Goal: Find specific page/section: Find specific page/section

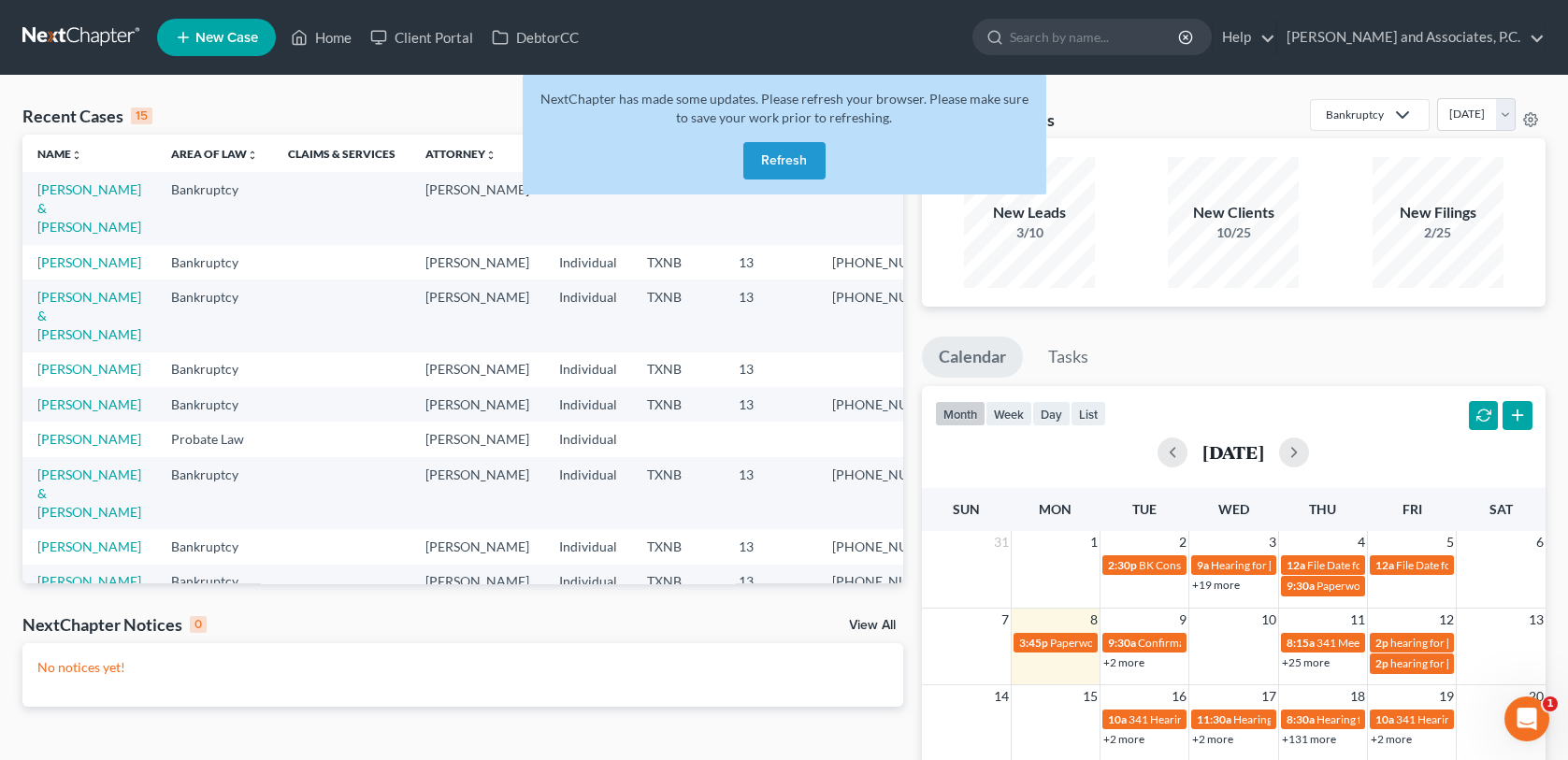
click at [792, 158] on button "Refresh" at bounding box center [784, 161] width 82 height 38
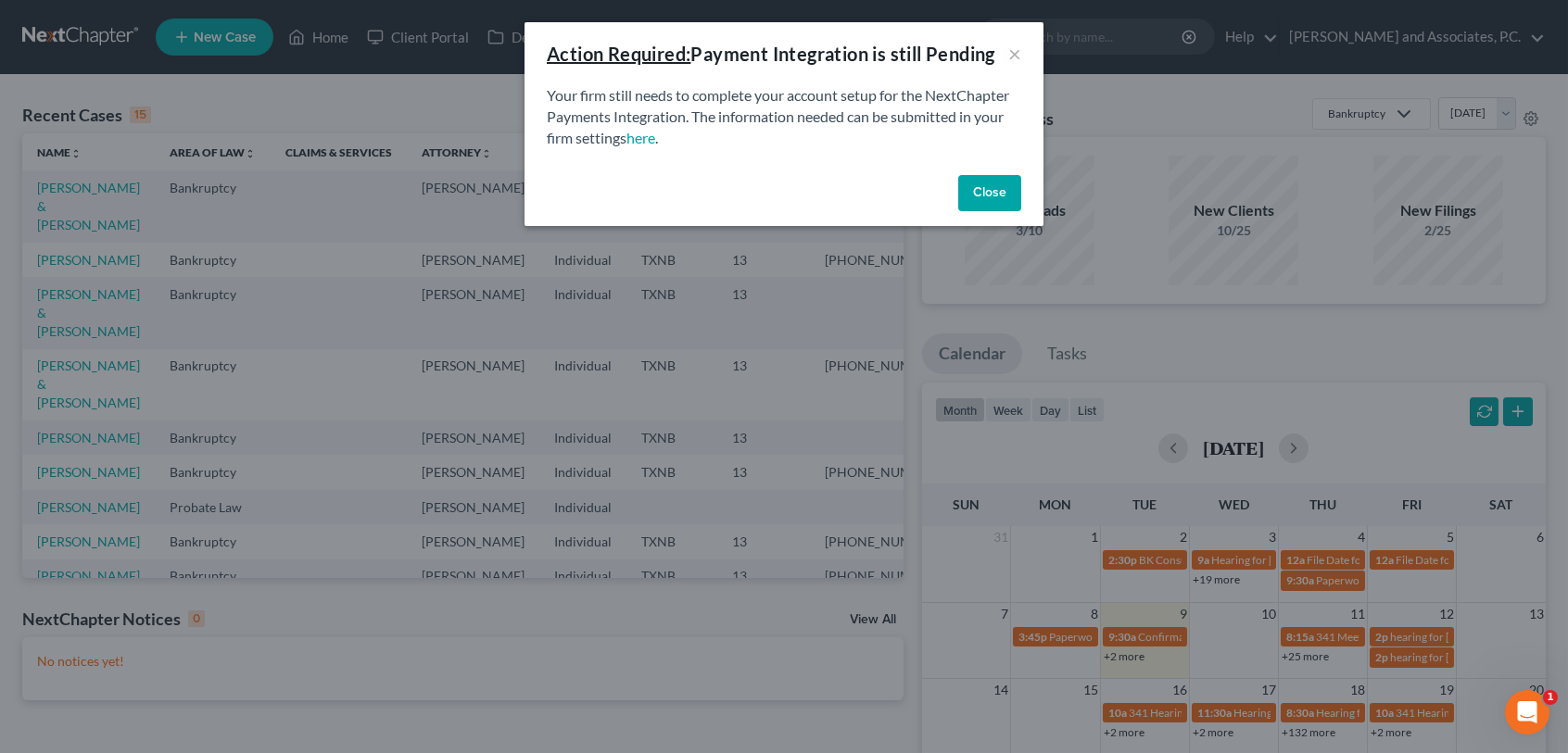
click at [965, 197] on button "Close" at bounding box center [990, 193] width 63 height 37
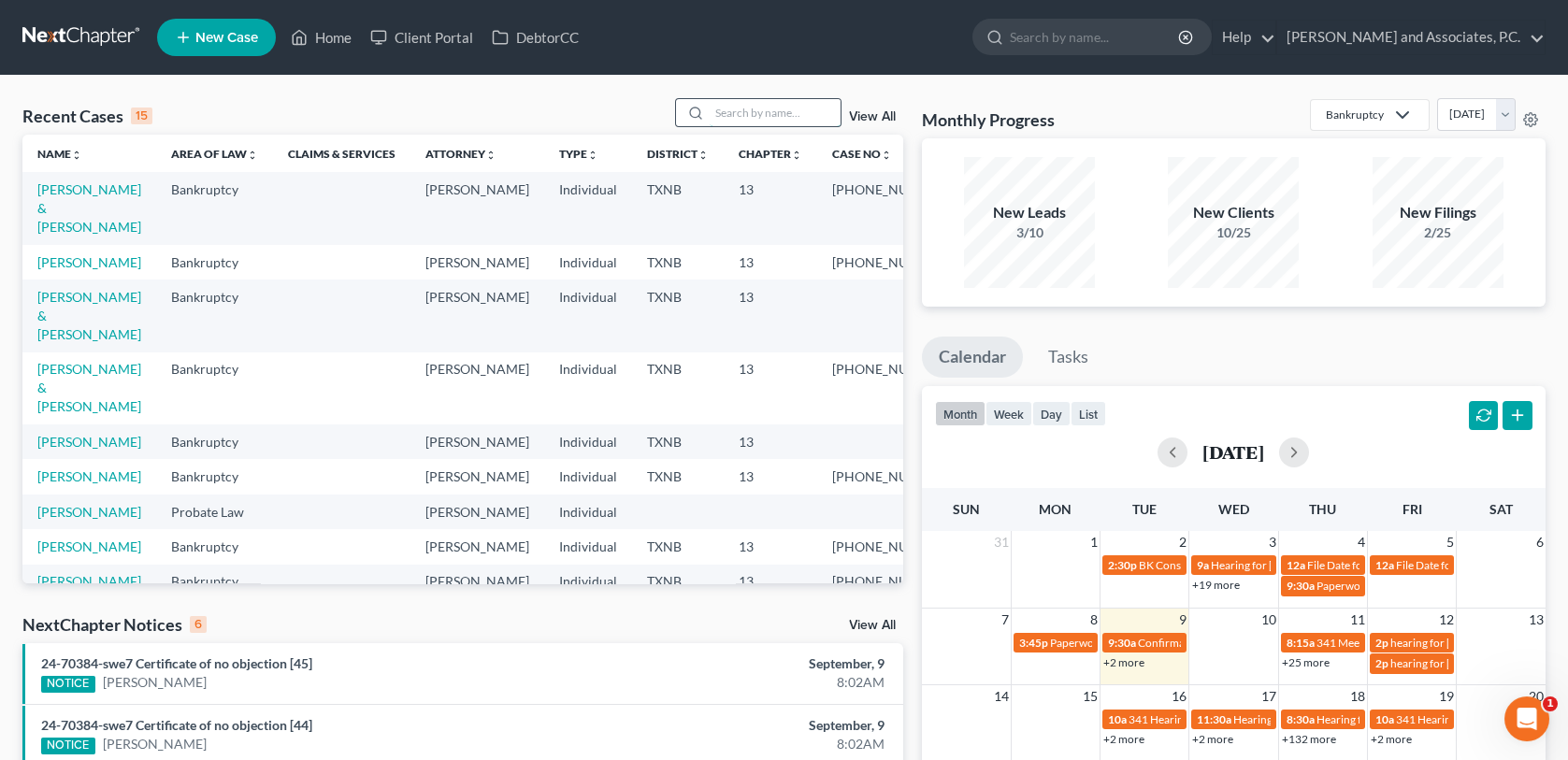
click at [752, 108] on input "search" at bounding box center [775, 112] width 131 height 27
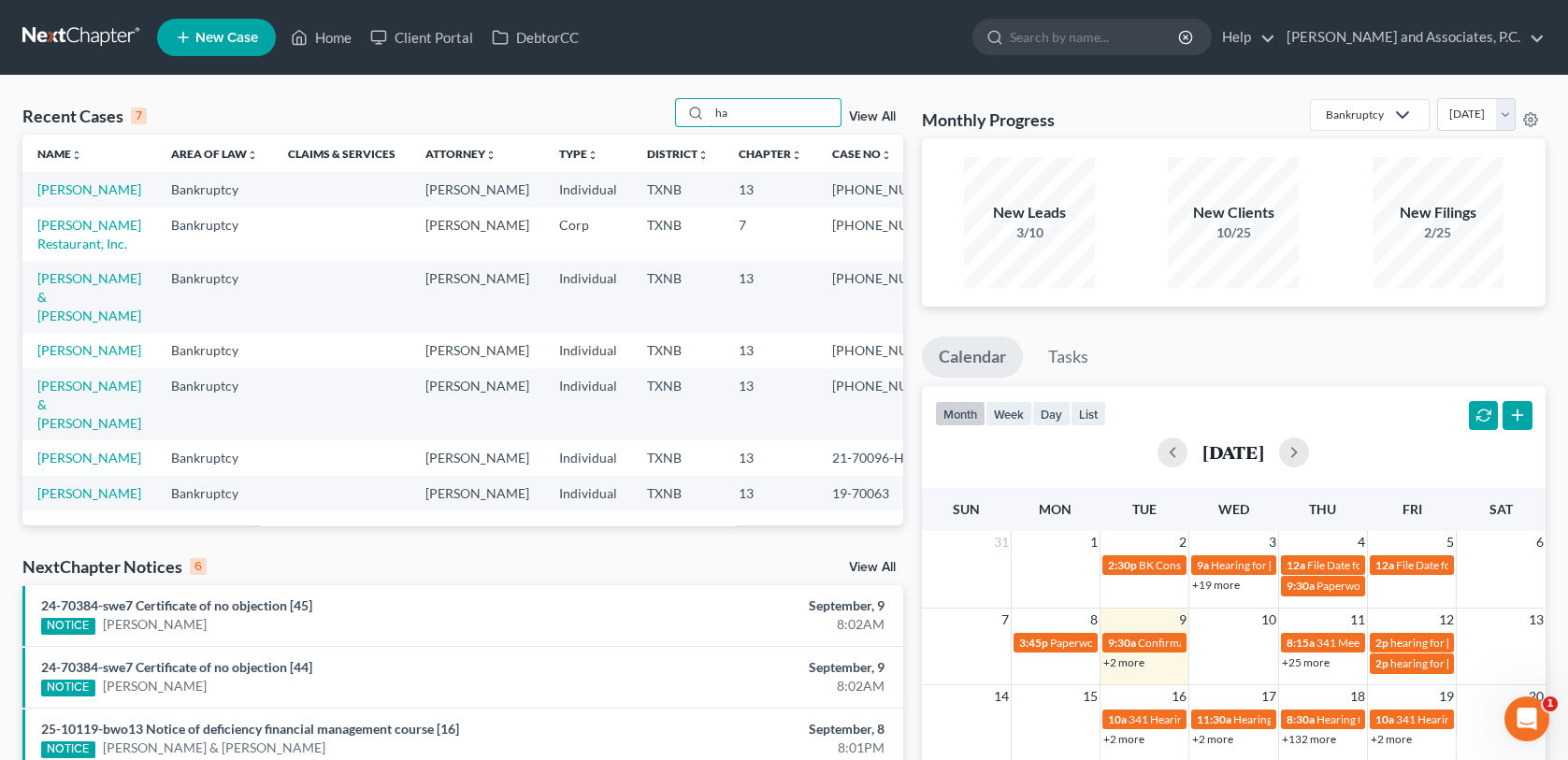
type input "h"
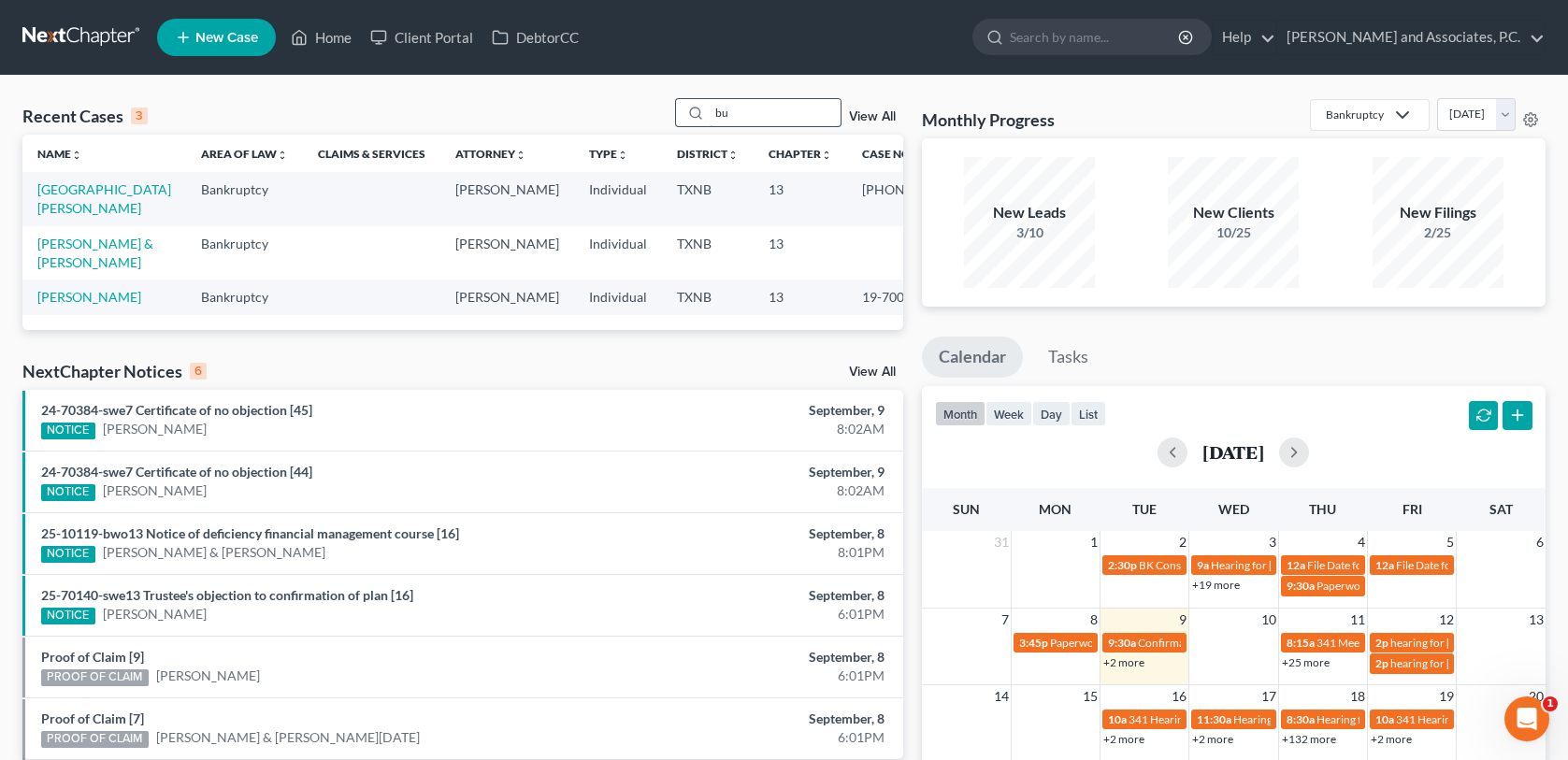
type input "b"
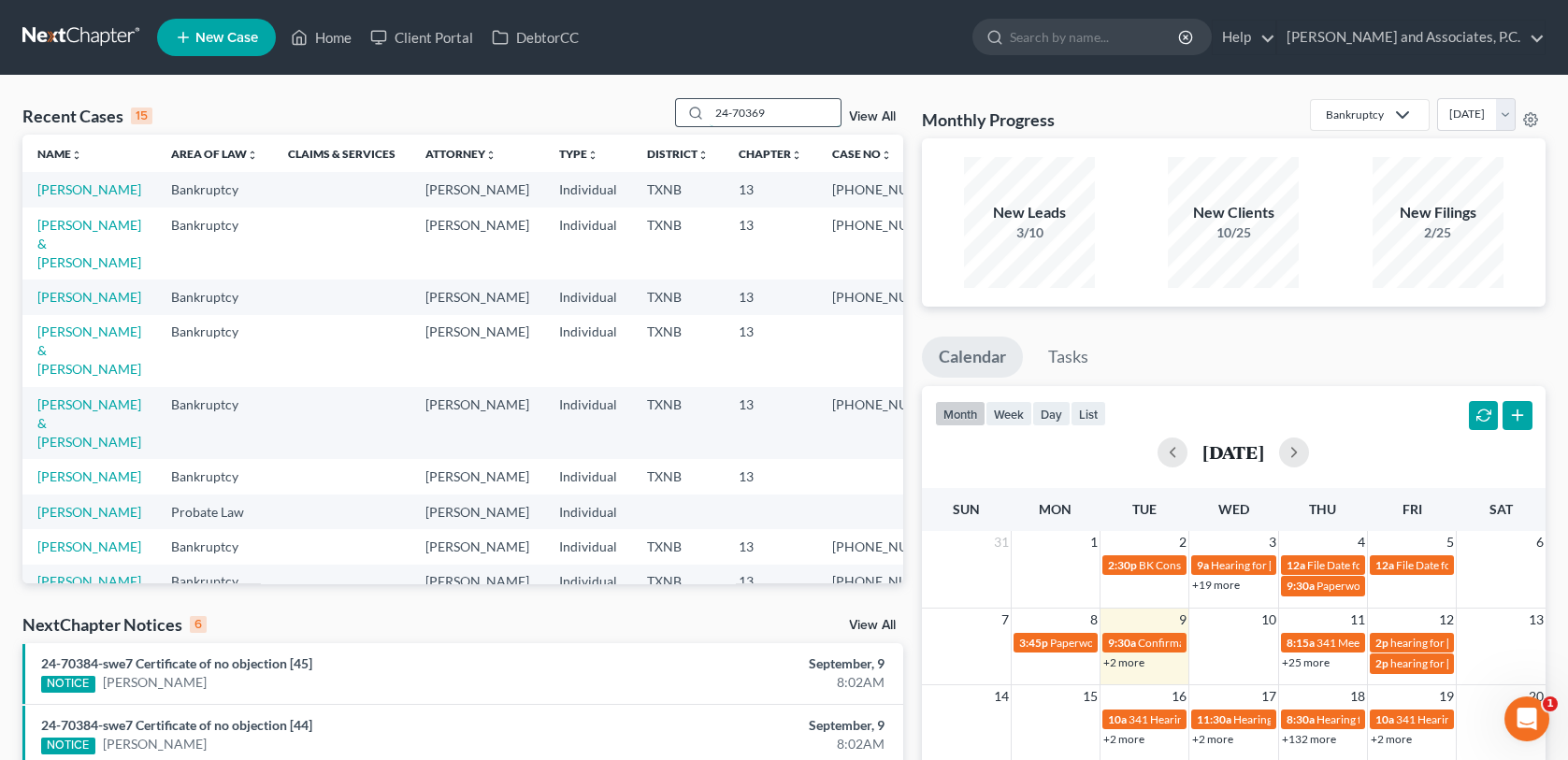
type input "24-70369"
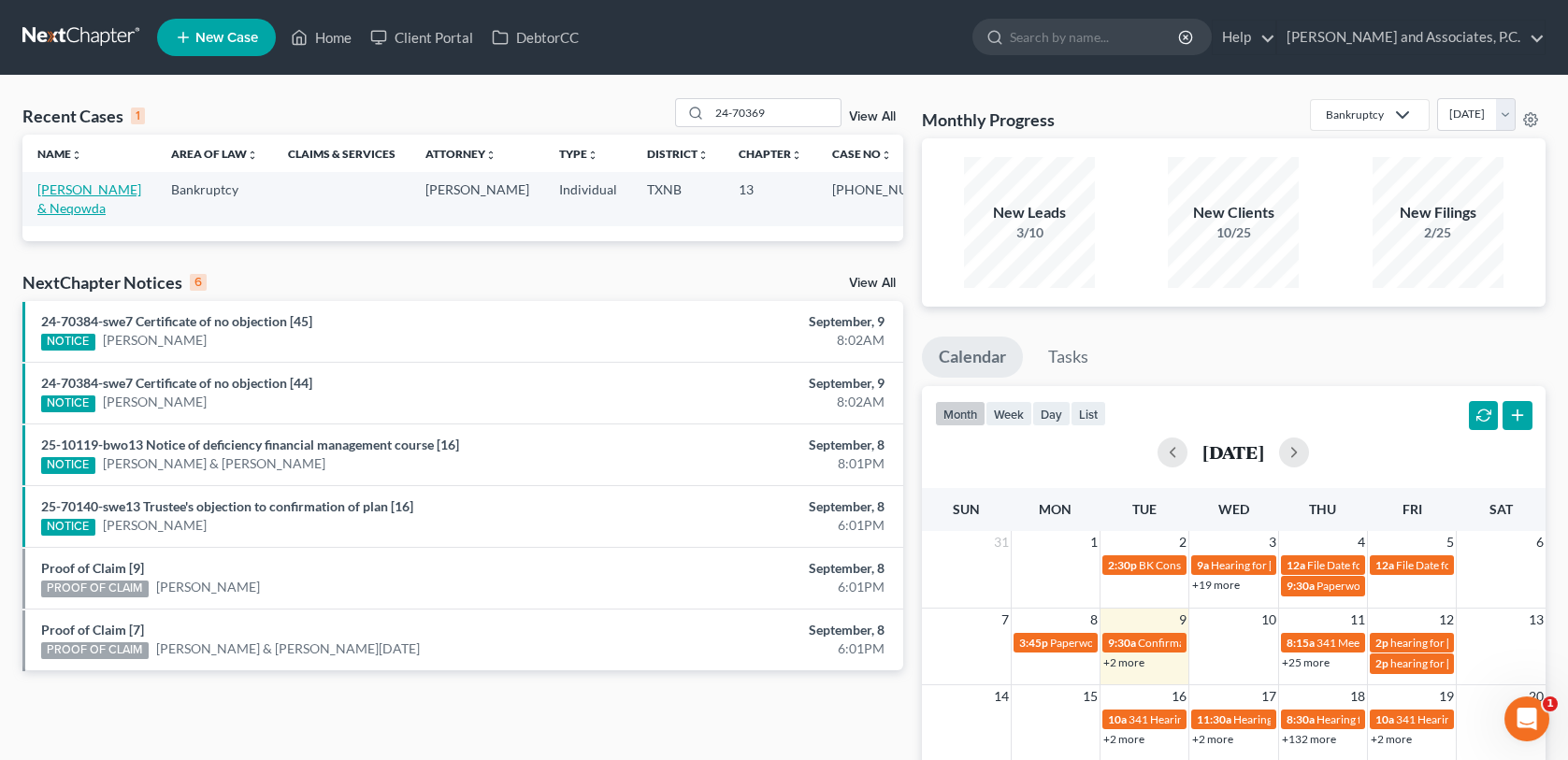
click at [94, 190] on link "[PERSON_NAME] & Neqowda" at bounding box center [89, 198] width 104 height 35
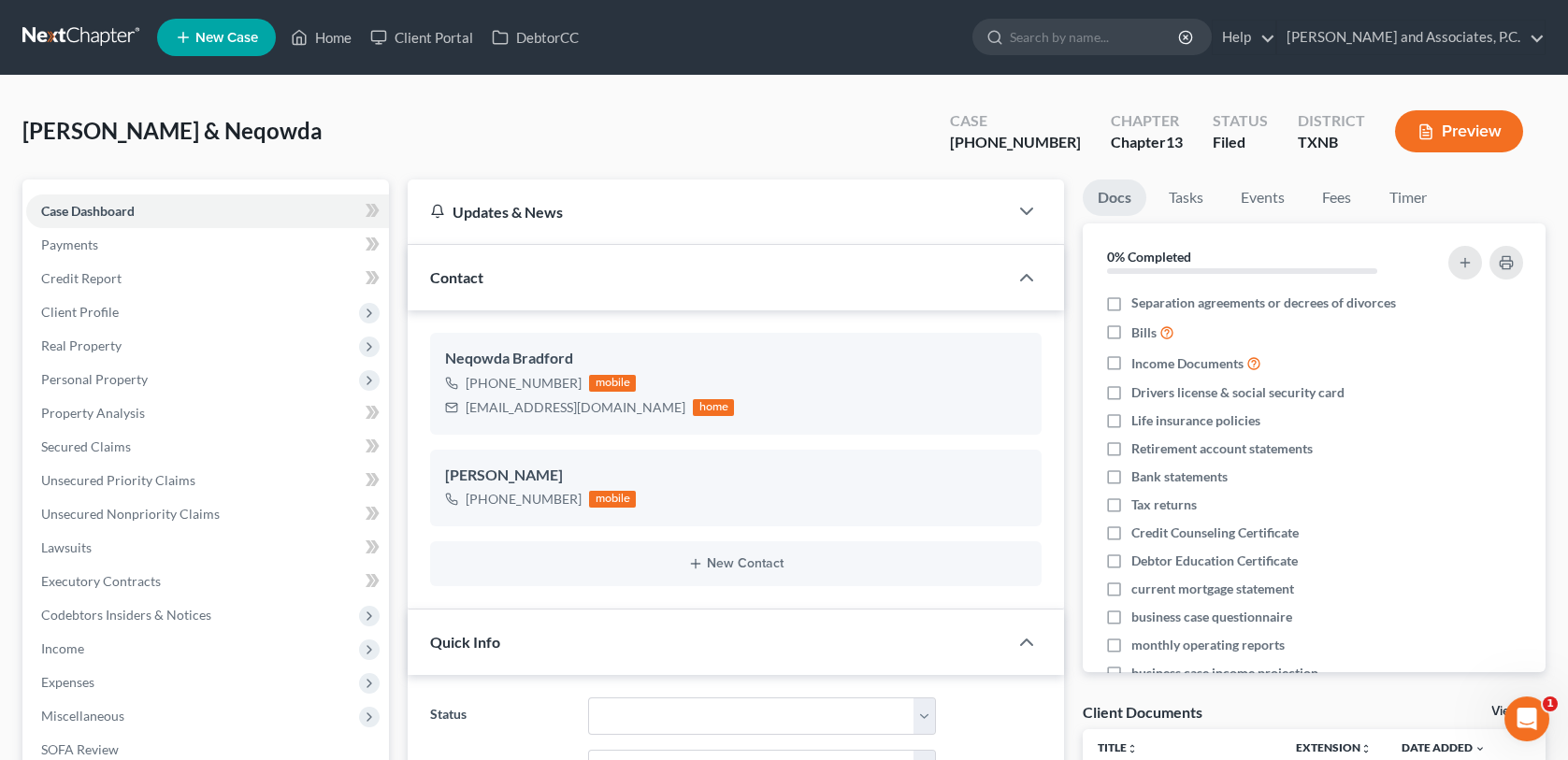
scroll to position [284, 0]
